Goal: Complete Application Form: Complete application form

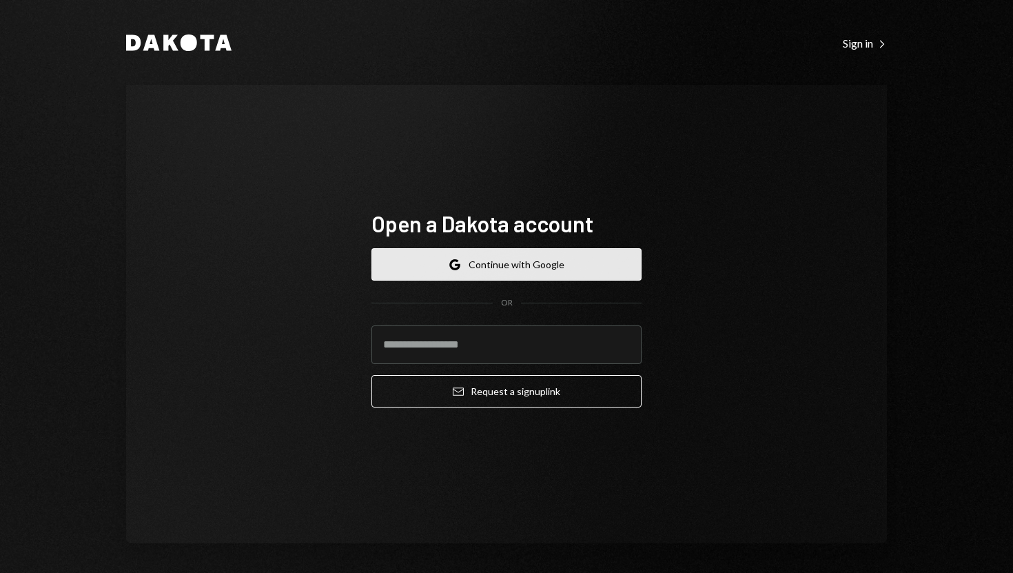
click at [531, 266] on button "Google Continue with Google" at bounding box center [506, 264] width 270 height 32
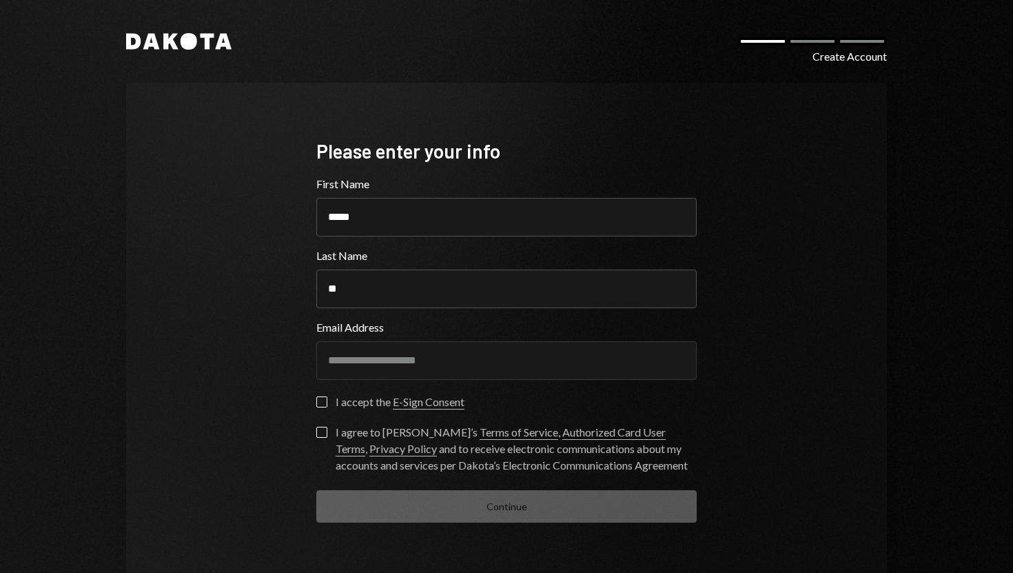
scroll to position [19, 0]
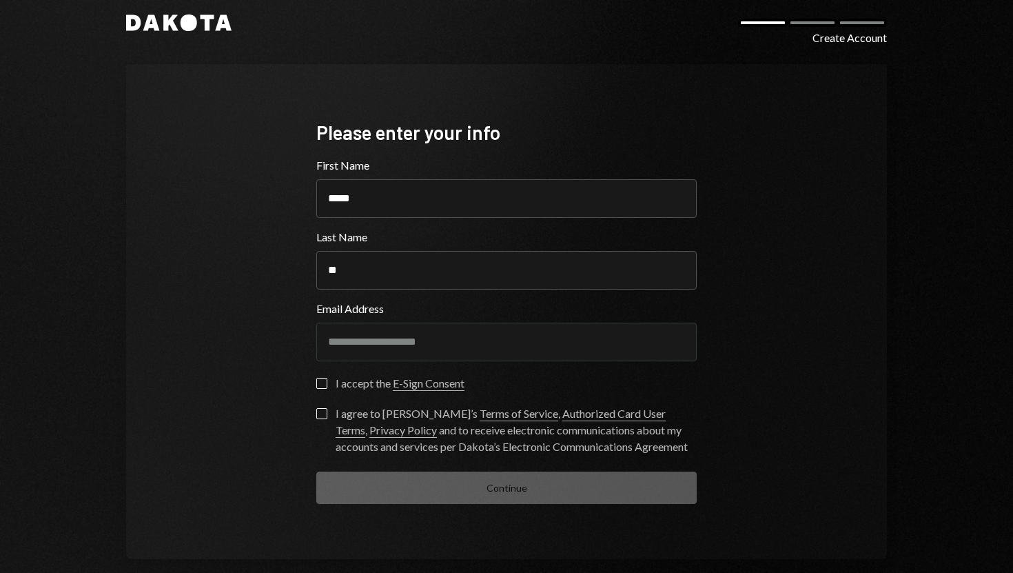
click at [318, 386] on button "I accept the E-Sign Consent" at bounding box center [321, 383] width 11 height 11
click at [319, 413] on button "I agree to Dakota’s Terms of Service , Authorized Card User Terms , Privacy Pol…" at bounding box center [321, 413] width 11 height 11
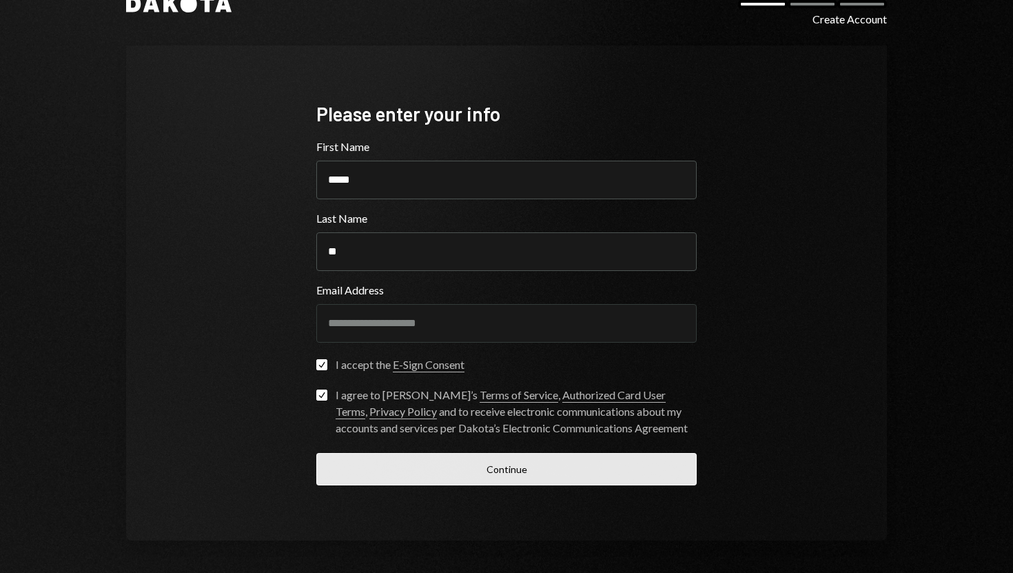
scroll to position [0, 0]
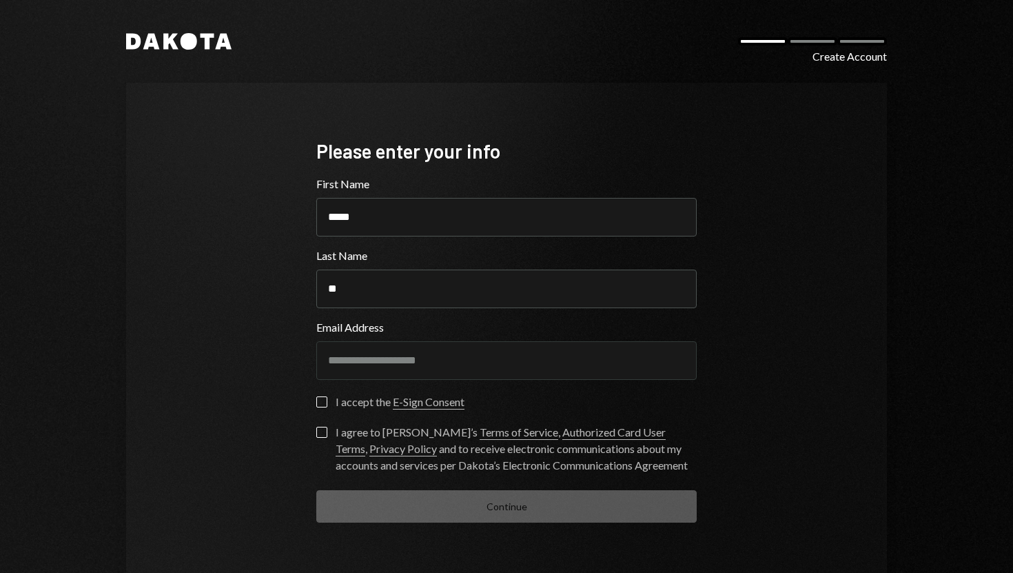
scroll to position [37, 0]
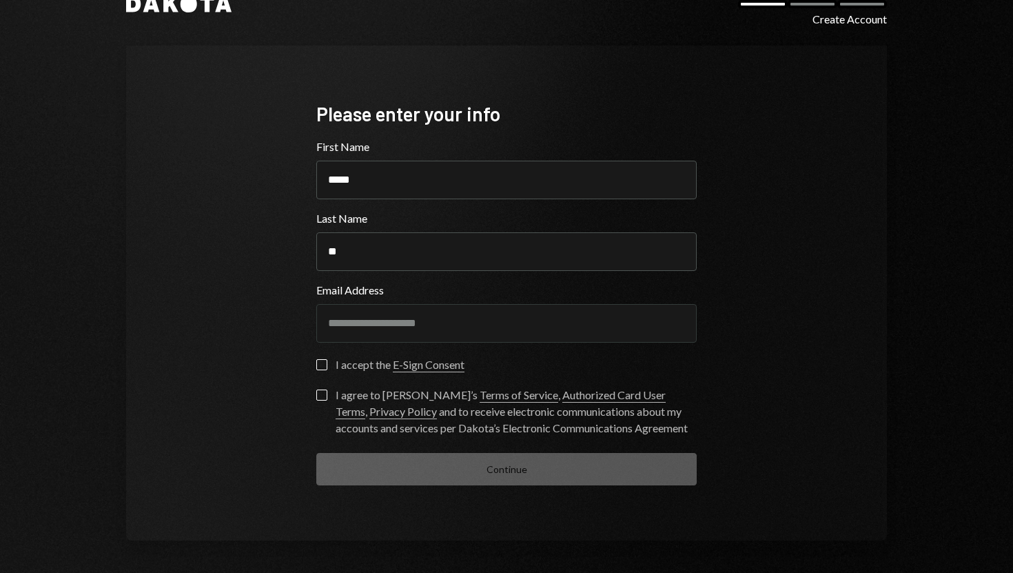
click at [316, 367] on button "I accept the E-Sign Consent" at bounding box center [321, 364] width 11 height 11
click at [317, 394] on button "I agree to [PERSON_NAME]’s Terms of Service , Authorized Card User Terms , Priv…" at bounding box center [321, 394] width 11 height 11
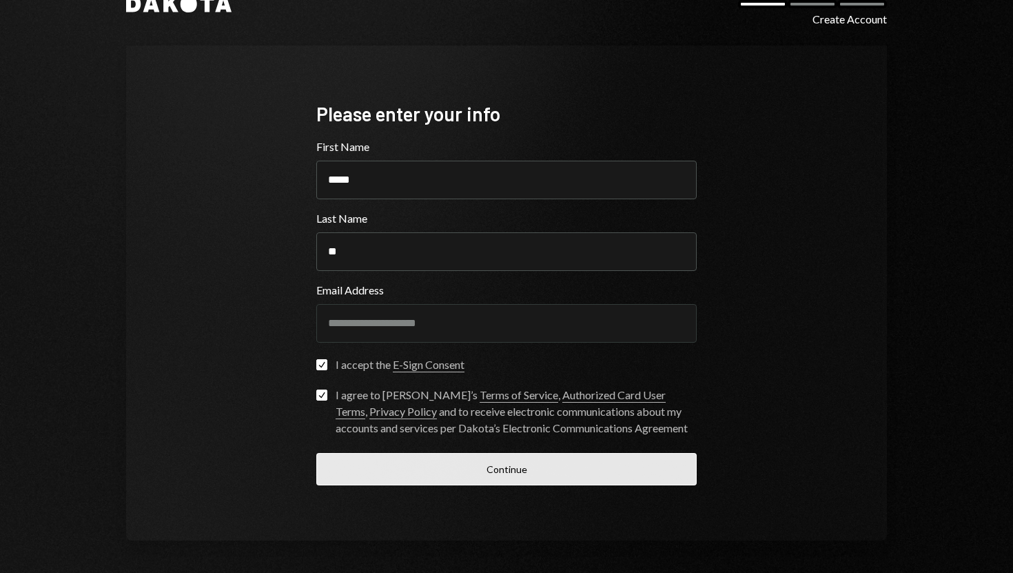
click at [499, 458] on button "Continue" at bounding box center [506, 469] width 380 height 32
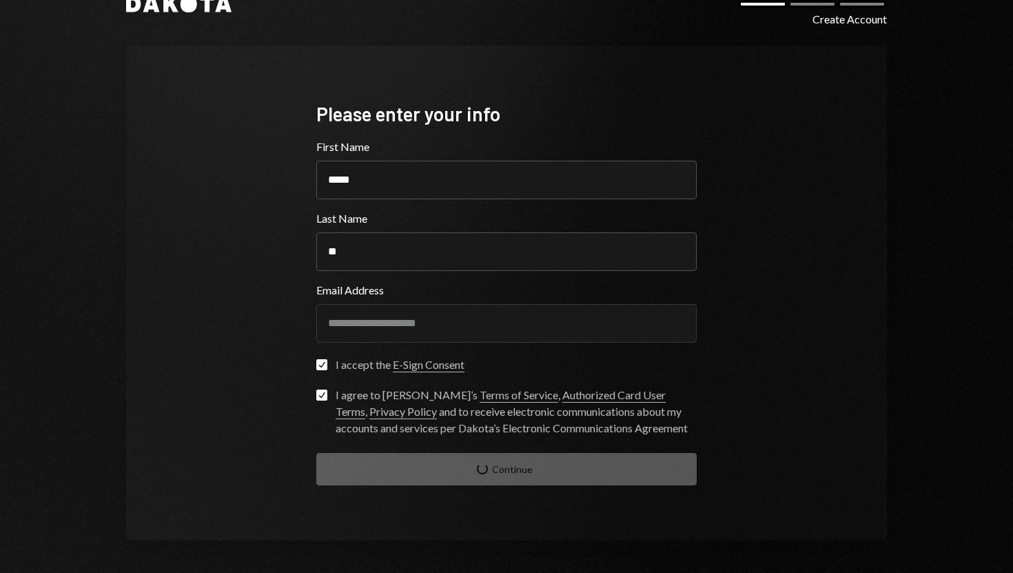
scroll to position [1, 0]
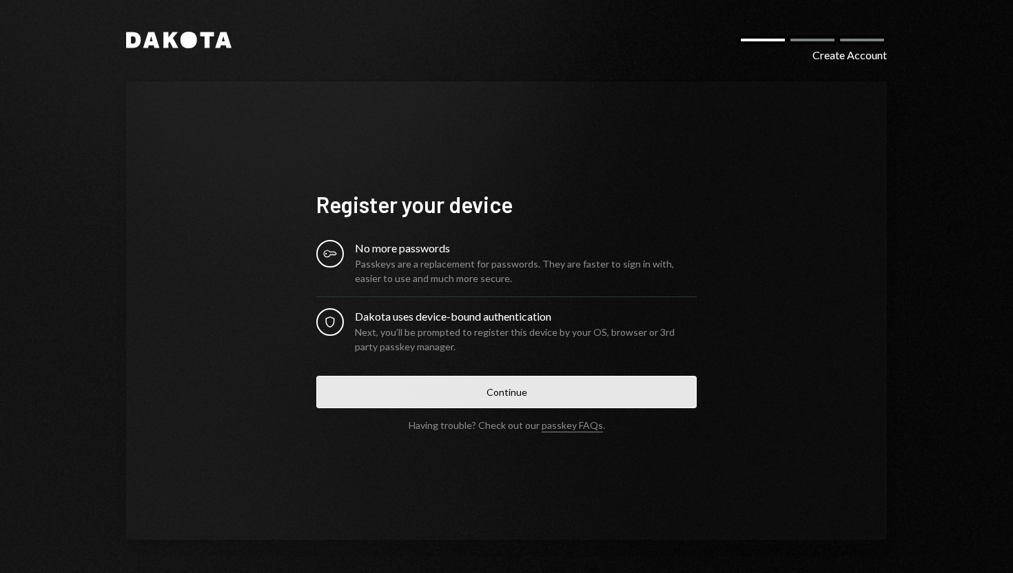
click at [504, 395] on button "Continue" at bounding box center [506, 392] width 380 height 32
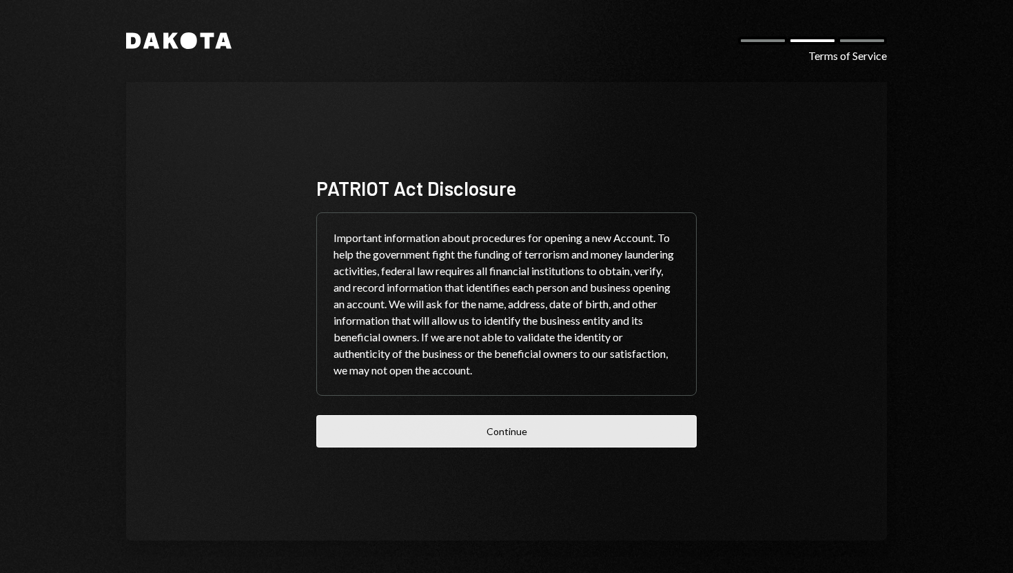
click at [557, 433] on button "Continue" at bounding box center [506, 431] width 380 height 32
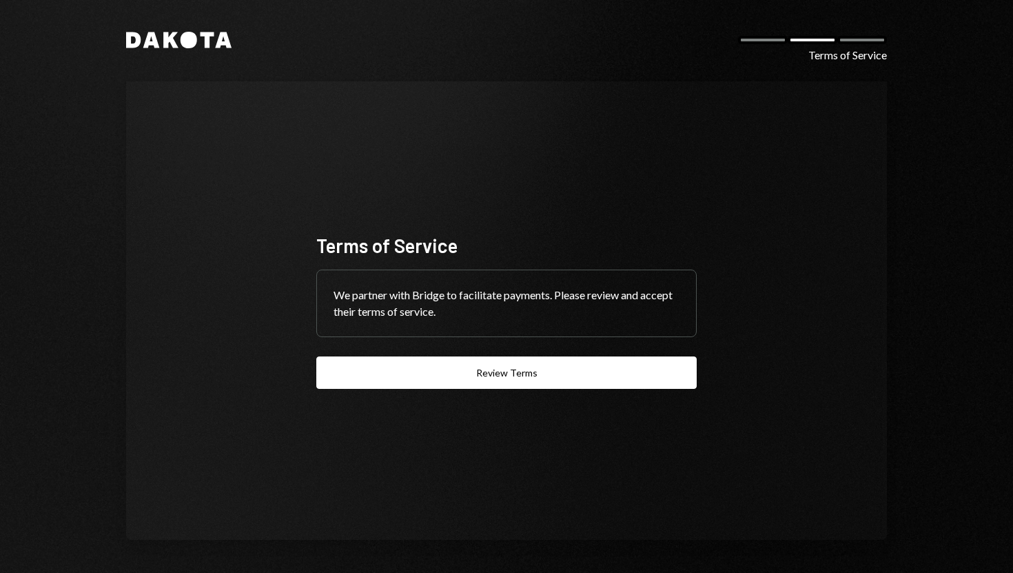
scroll to position [0, 0]
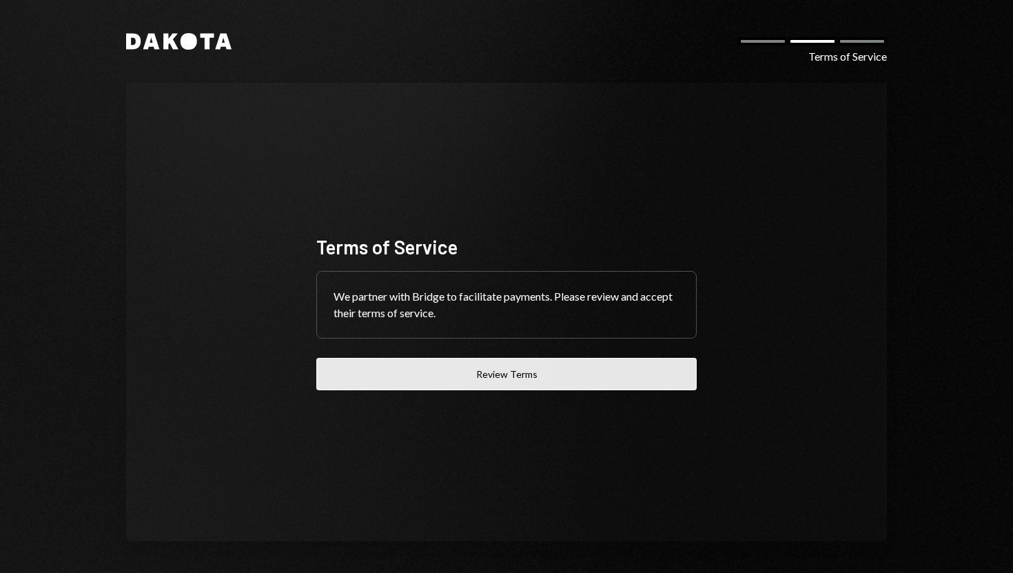
click at [537, 376] on button "Review Terms" at bounding box center [506, 374] width 380 height 32
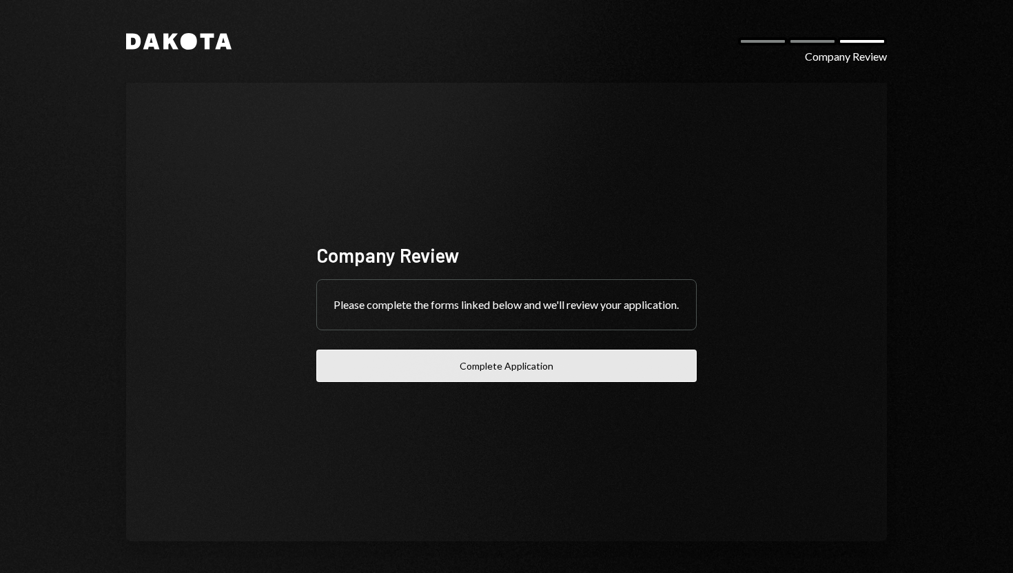
click at [439, 382] on button "Complete Application" at bounding box center [506, 365] width 380 height 32
